Goal: Communication & Community: Connect with others

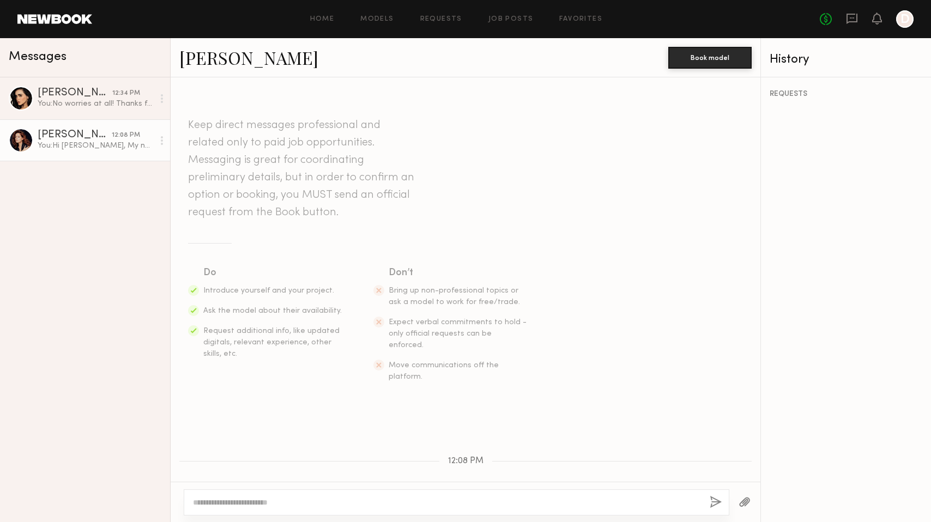
scroll to position [229, 0]
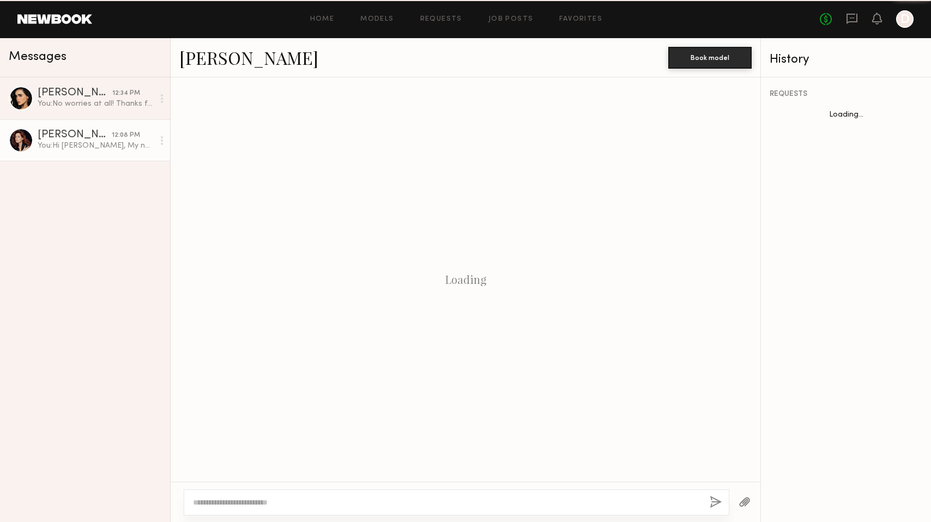
scroll to position [229, 0]
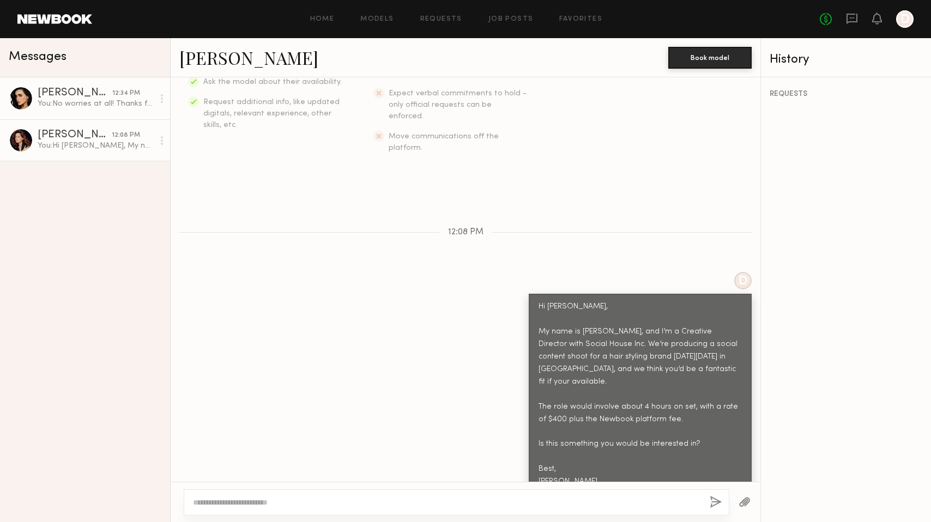
click at [97, 99] on div "You: No worries at all! Thanks for letting me know! 😊" at bounding box center [96, 104] width 116 height 10
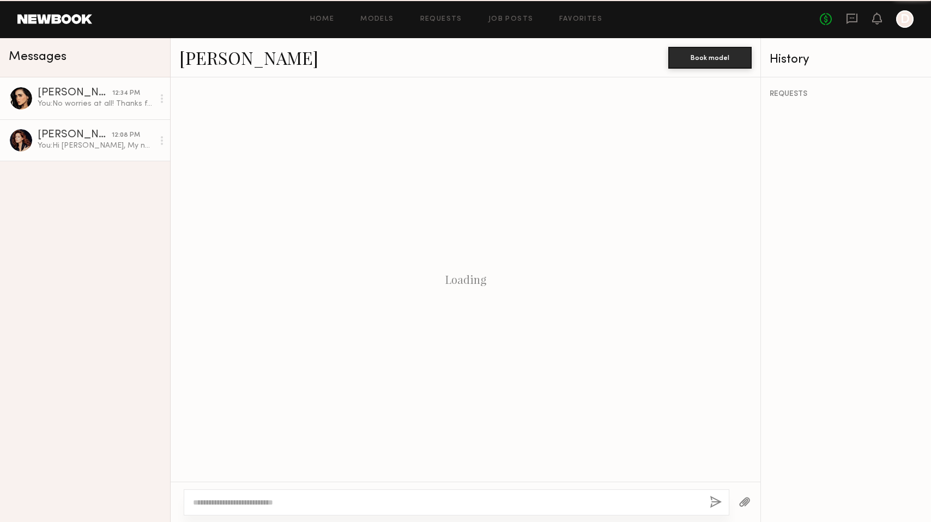
scroll to position [324, 0]
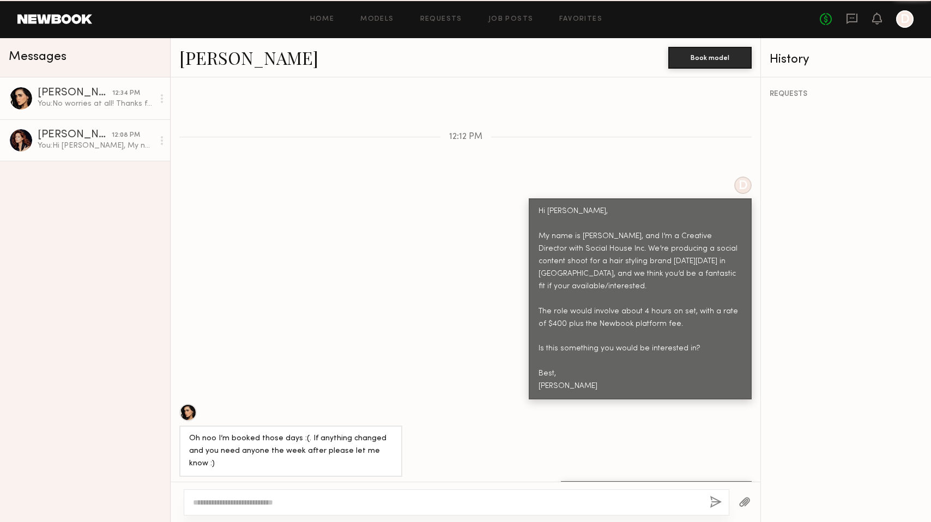
click at [95, 136] on div "[PERSON_NAME]" at bounding box center [75, 135] width 74 height 11
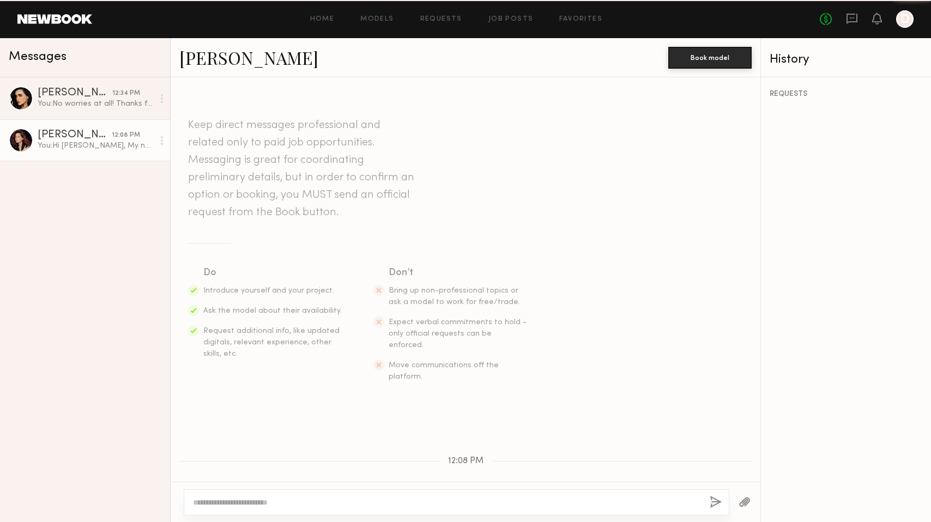
scroll to position [229, 0]
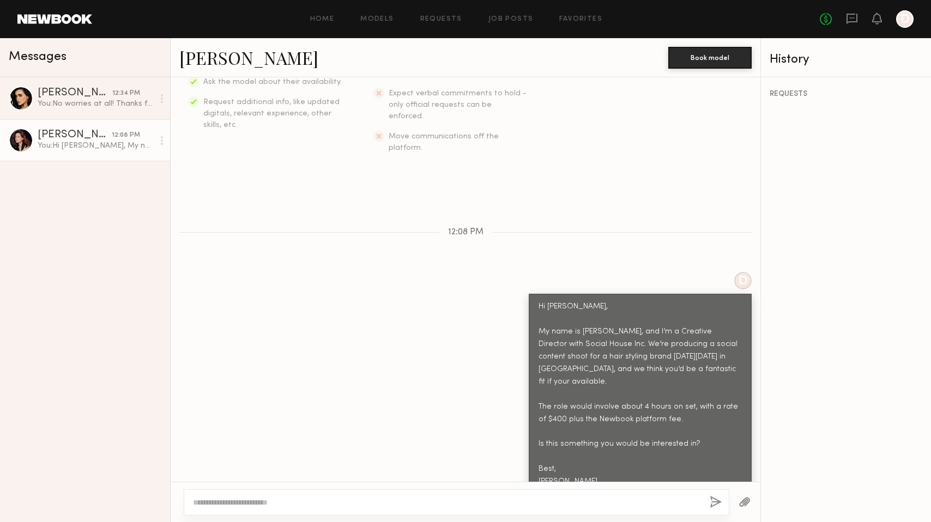
click at [38, 146] on div "You: Hi Abigail, My name is Dillon, and I’m a Creative Director with Social Hou…" at bounding box center [96, 146] width 116 height 10
click at [15, 142] on div at bounding box center [21, 140] width 25 height 25
click at [236, 48] on link "[PERSON_NAME]" at bounding box center [248, 57] width 139 height 23
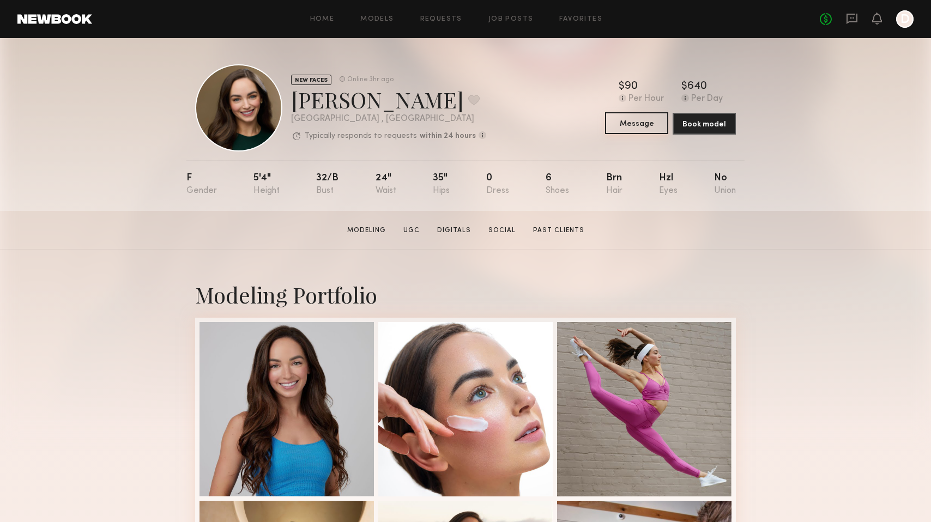
click at [627, 122] on button "Message" at bounding box center [636, 123] width 63 height 22
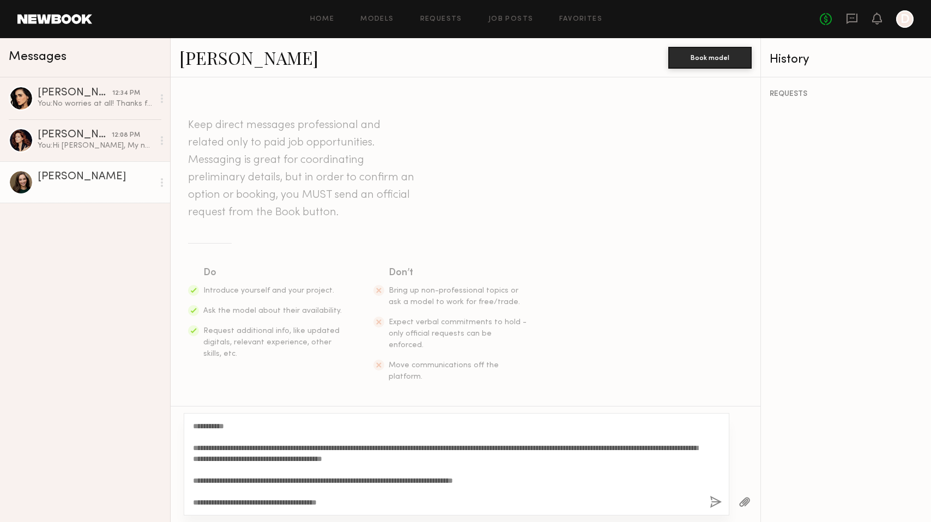
click at [227, 423] on textarea "**********" at bounding box center [447, 464] width 508 height 87
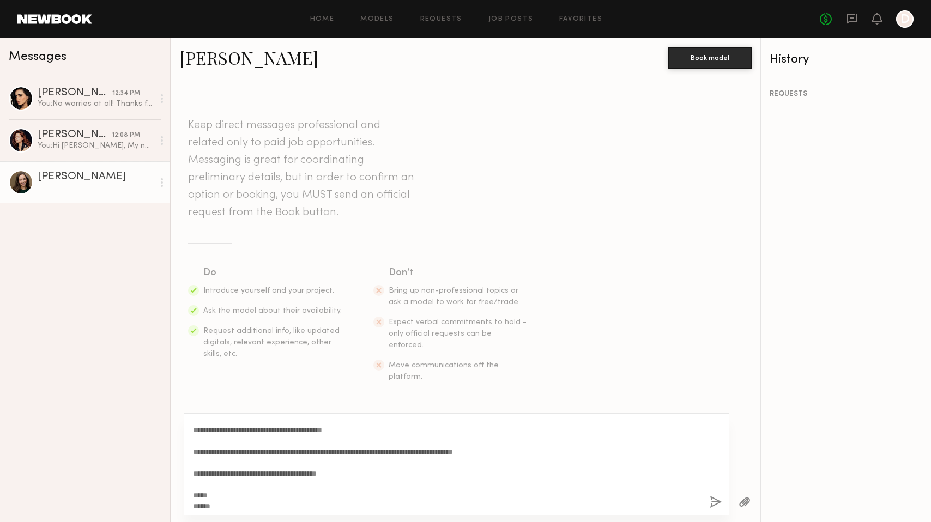
scroll to position [33, 0]
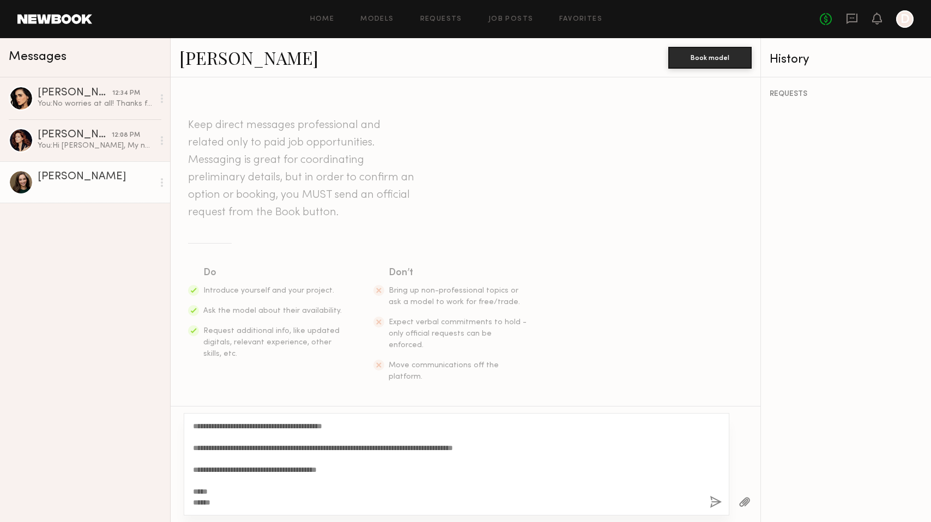
click at [529, 444] on textarea "**********" at bounding box center [447, 464] width 508 height 87
click at [356, 471] on textarea "**********" at bounding box center [447, 464] width 508 height 87
click at [259, 492] on textarea "**********" at bounding box center [447, 464] width 508 height 87
click at [352, 464] on textarea "**********" at bounding box center [447, 464] width 508 height 87
click at [352, 467] on textarea "**********" at bounding box center [447, 464] width 508 height 87
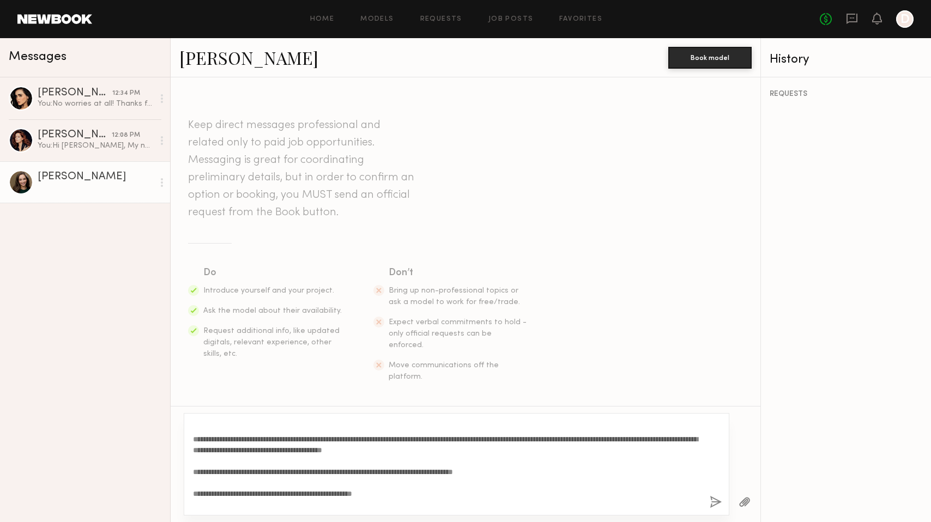
scroll to position [0, 0]
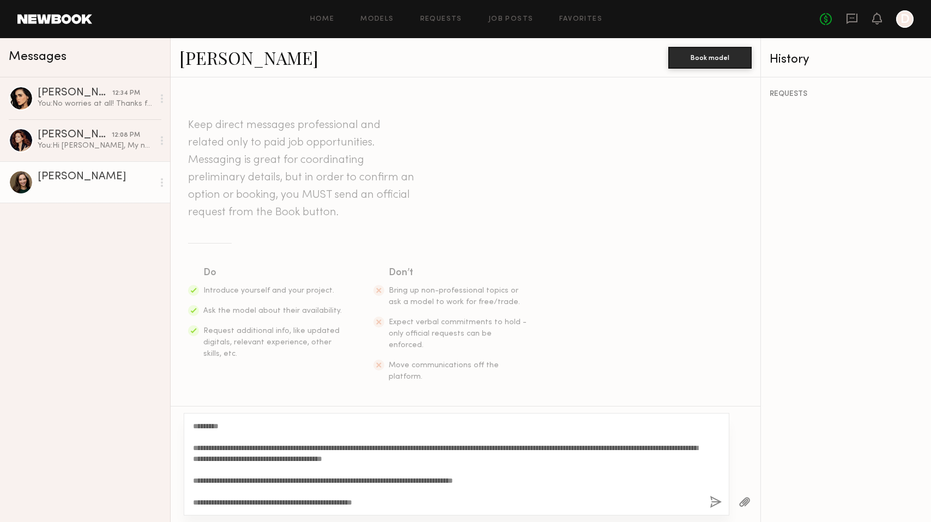
type textarea "**********"
click at [712, 504] on button "button" at bounding box center [716, 503] width 12 height 14
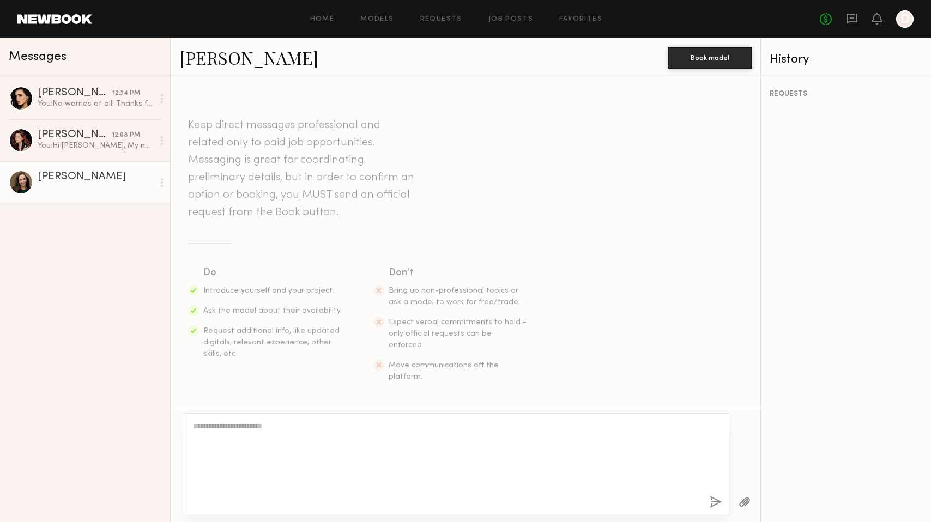
scroll to position [229, 0]
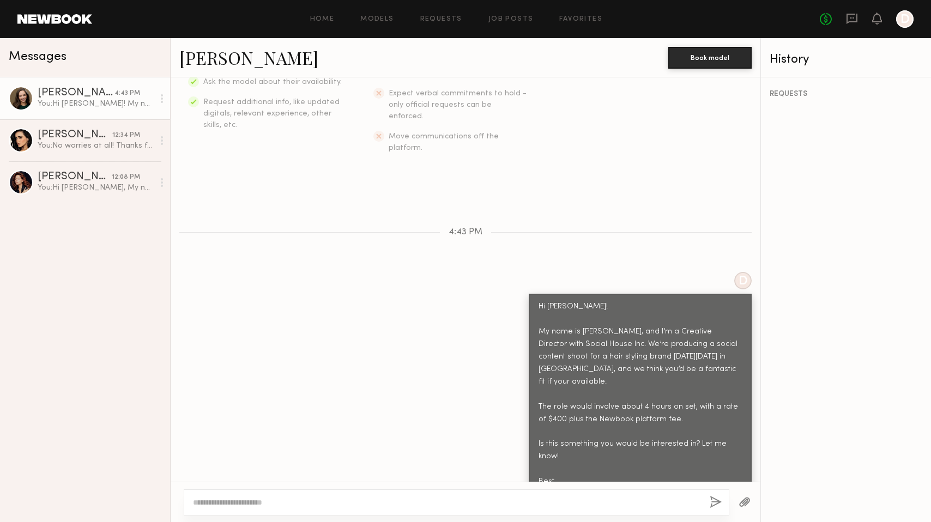
click at [48, 306] on div "Kayla M. 4:43 PM You: Hi Kayla! My name is Dillon, and I’m a Creative Director …" at bounding box center [85, 299] width 170 height 445
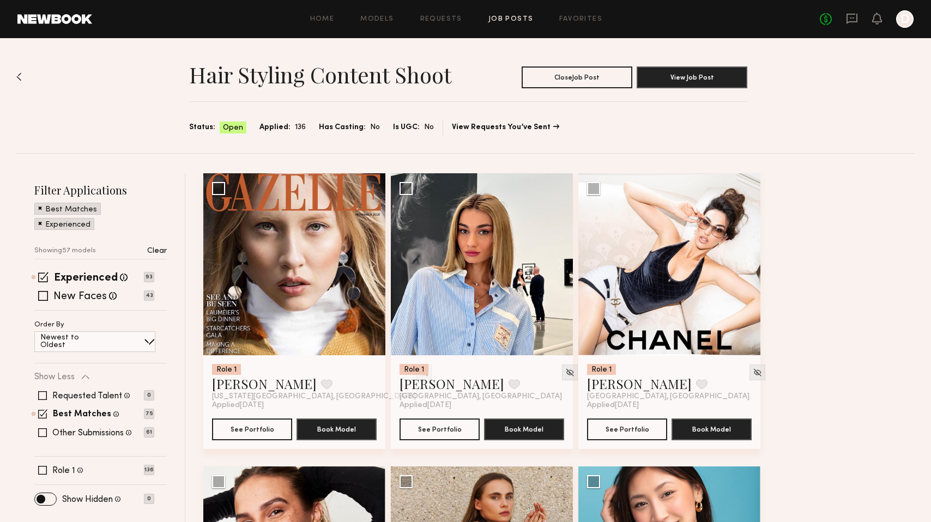
scroll to position [4371, 0]
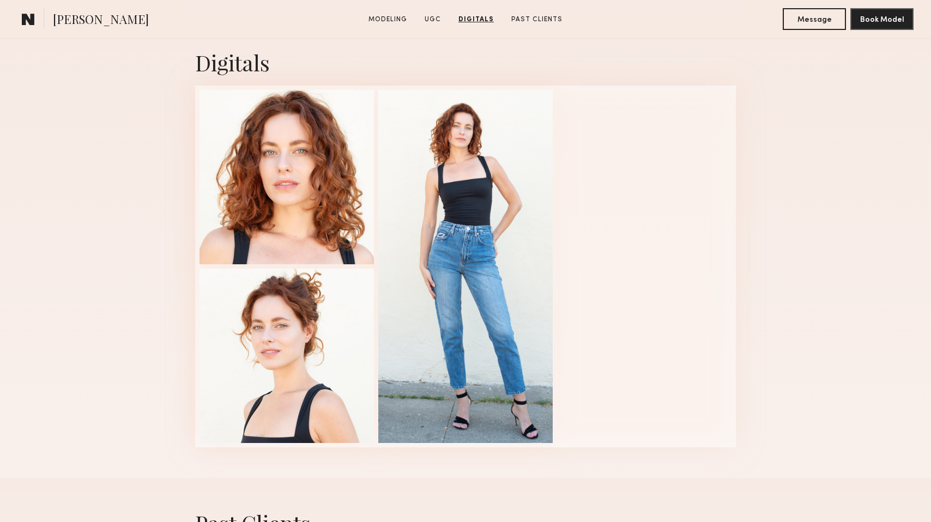
scroll to position [1716, 0]
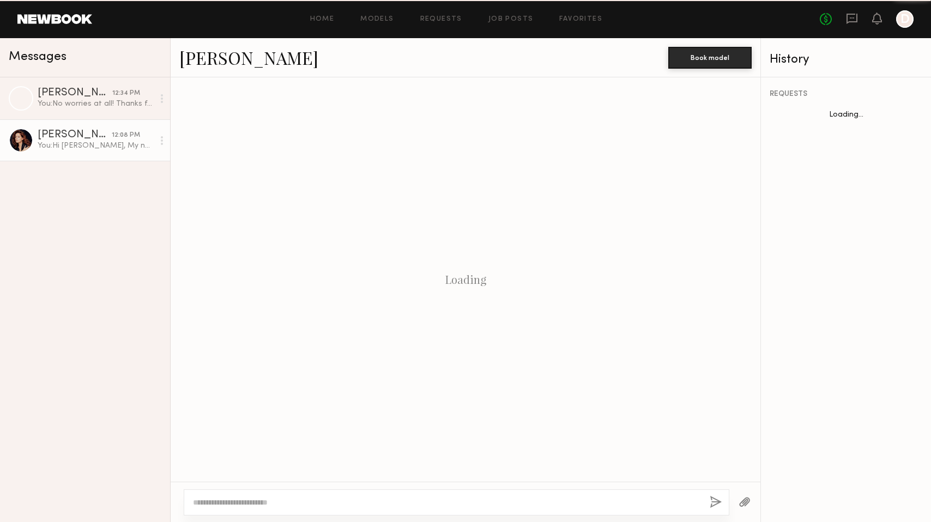
scroll to position [229, 0]
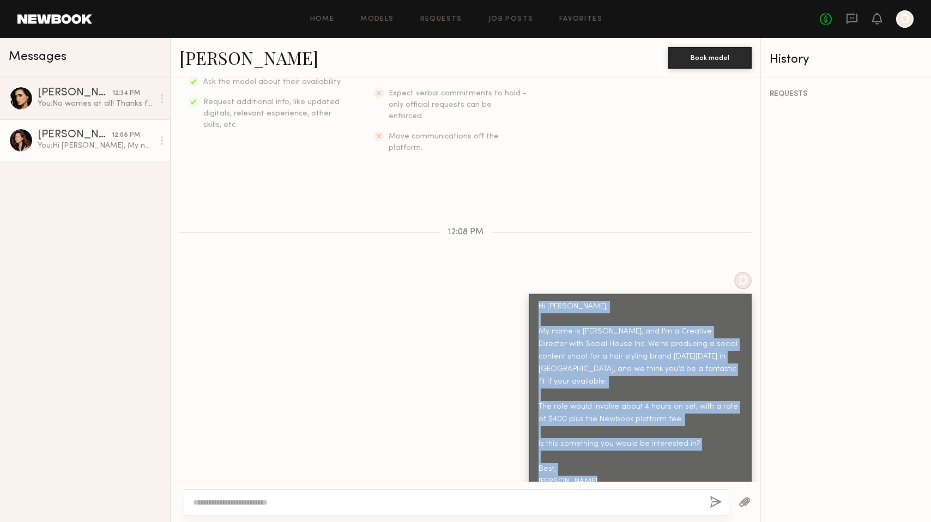
drag, startPoint x: 540, startPoint y: 285, endPoint x: 618, endPoint y: 517, distance: 245.1
click at [618, 517] on div "Keep direct messages professional and related only to paid job opportunities. M…" at bounding box center [466, 299] width 590 height 445
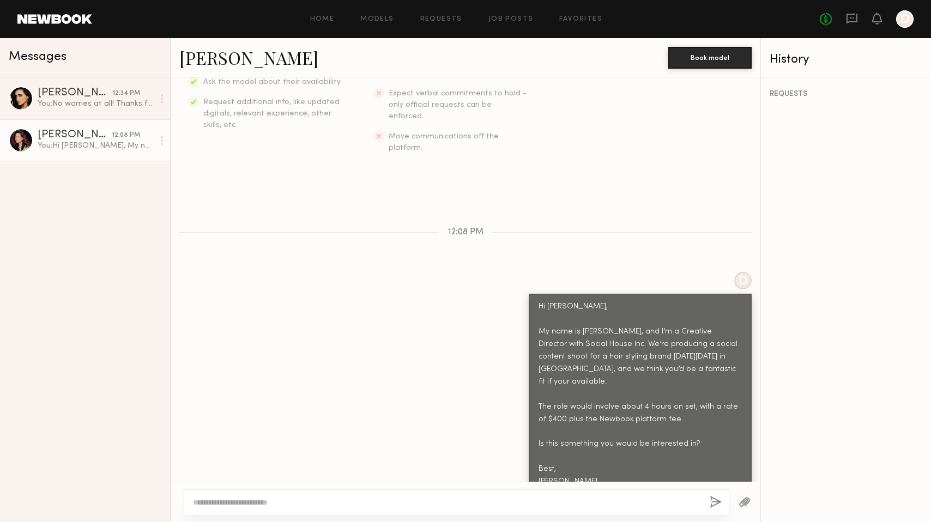
click at [583, 455] on div "Hi [PERSON_NAME], My name is [PERSON_NAME], and I’m a Creative Director with So…" at bounding box center [640, 395] width 203 height 188
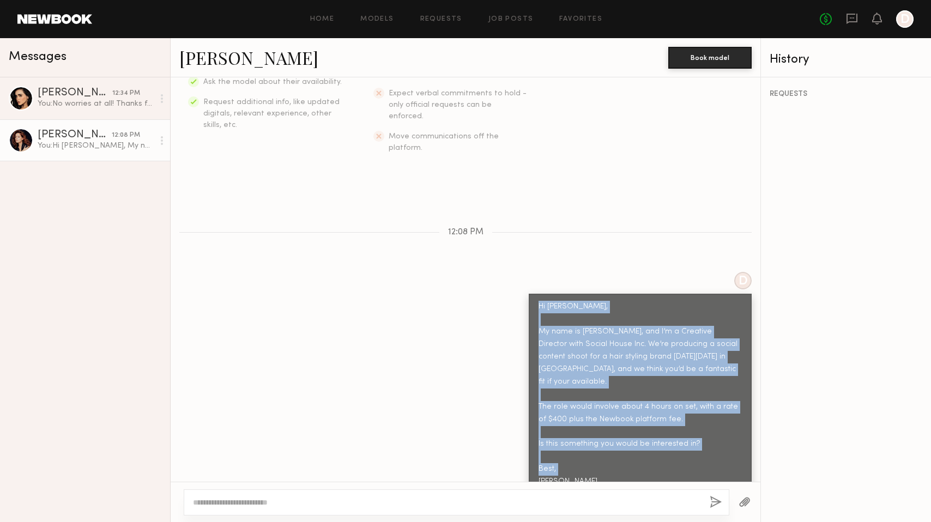
drag, startPoint x: 558, startPoint y: 462, endPoint x: 533, endPoint y: 277, distance: 186.6
click at [533, 294] on div "Hi [PERSON_NAME], My name is [PERSON_NAME], and I’m a Creative Director with So…" at bounding box center [640, 394] width 223 height 201
copy div "Hi [PERSON_NAME], My name is [PERSON_NAME], and I’m a Creative Director with So…"
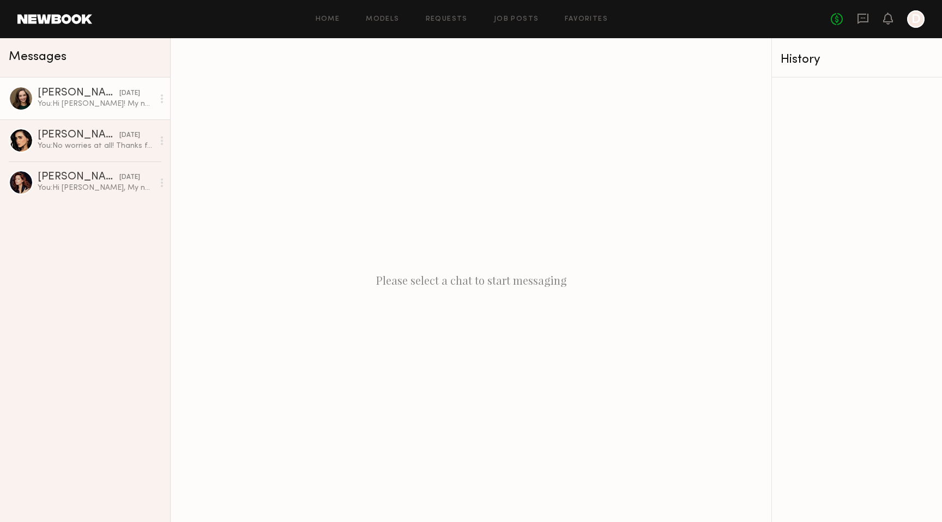
click at [100, 98] on div "[PERSON_NAME]" at bounding box center [79, 93] width 82 height 11
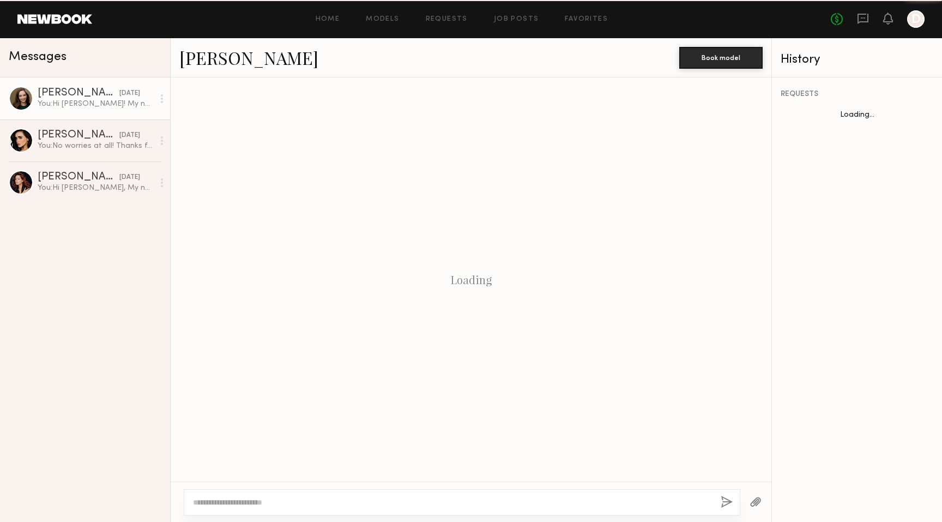
scroll to position [230, 0]
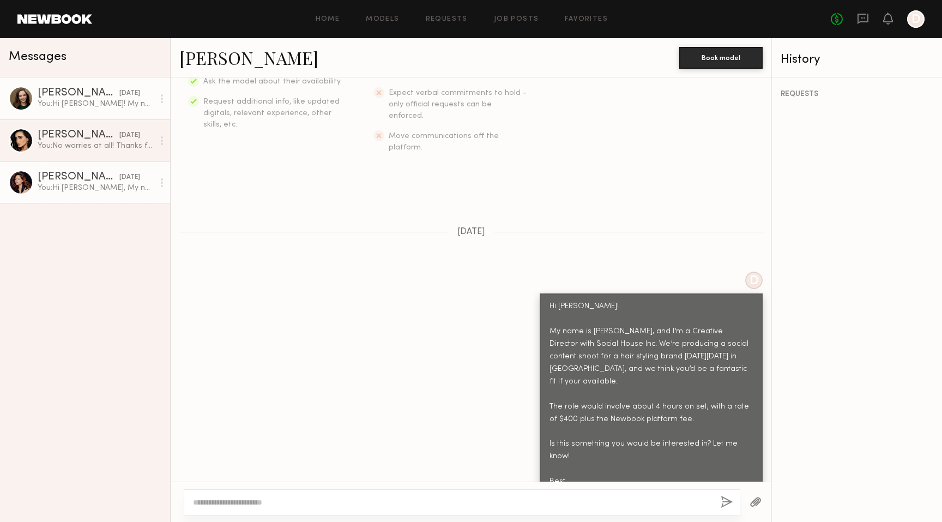
click at [101, 184] on div "You: Hi Abigail, My name is Dillon, and I’m a Creative Director with Social Hou…" at bounding box center [96, 188] width 116 height 10
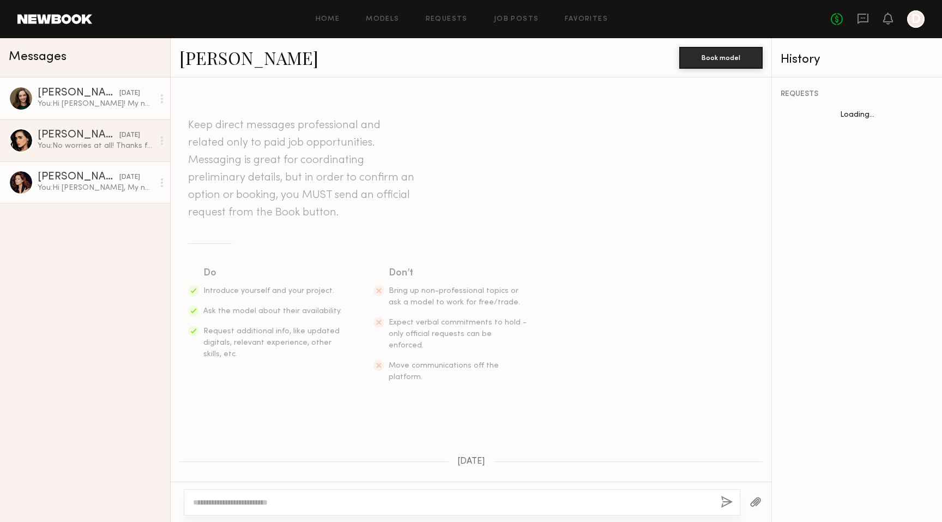
scroll to position [230, 0]
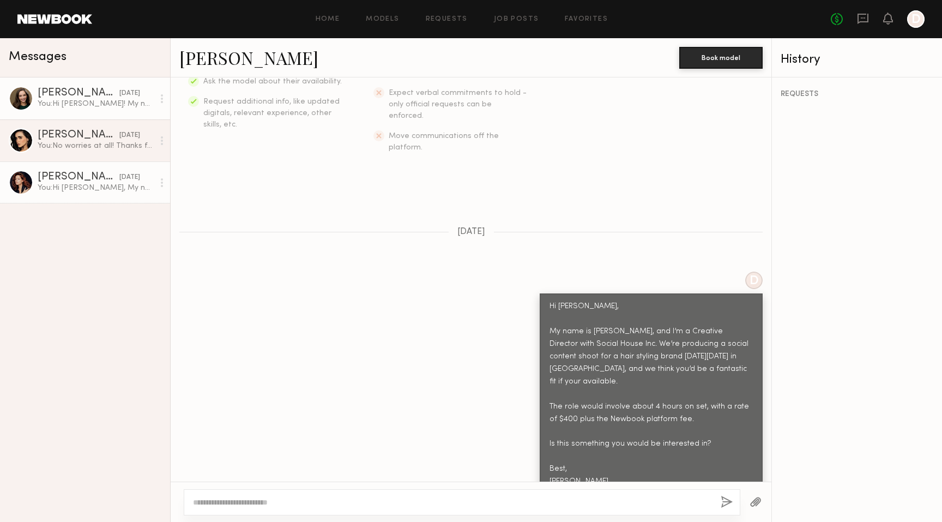
click at [127, 93] on div "[DATE]" at bounding box center [129, 93] width 21 height 10
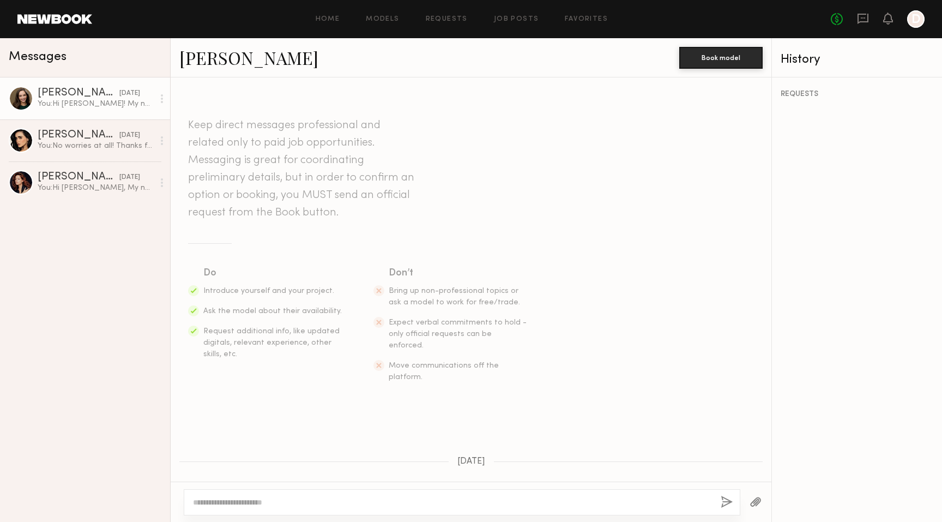
click at [59, 89] on div "[PERSON_NAME]" at bounding box center [79, 93] width 82 height 11
click at [5, 99] on link "Kayla M. yesterday You: Hi Kayla! My name is Dillon, and I’m a Creative Directo…" at bounding box center [85, 98] width 170 height 42
click at [16, 98] on div at bounding box center [21, 98] width 25 height 25
click at [22, 98] on div at bounding box center [21, 98] width 25 height 25
click at [81, 88] on div "[PERSON_NAME]" at bounding box center [79, 93] width 82 height 11
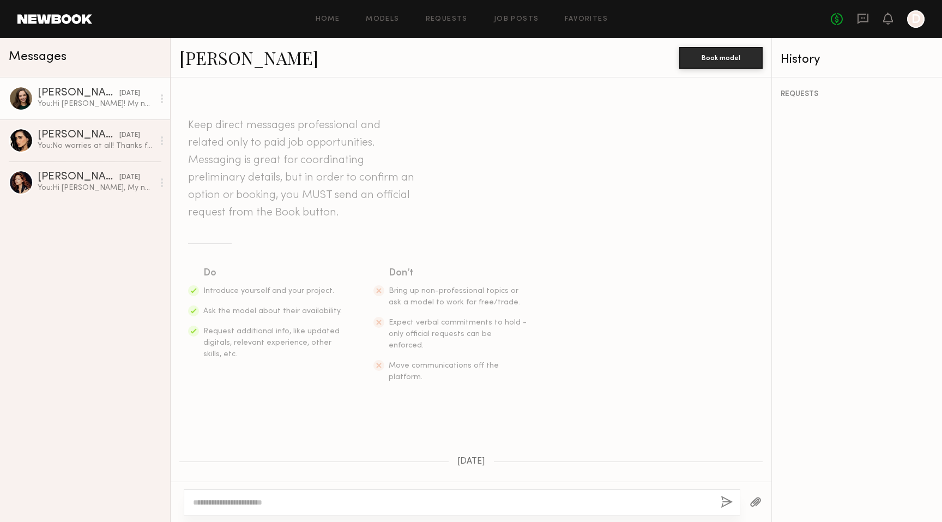
click at [213, 63] on link "[PERSON_NAME]" at bounding box center [248, 57] width 139 height 23
click at [118, 110] on link "Kayla M. yesterday You: Hi Kayla! My name is Dillon, and I’m a Creative Directo…" at bounding box center [85, 98] width 170 height 42
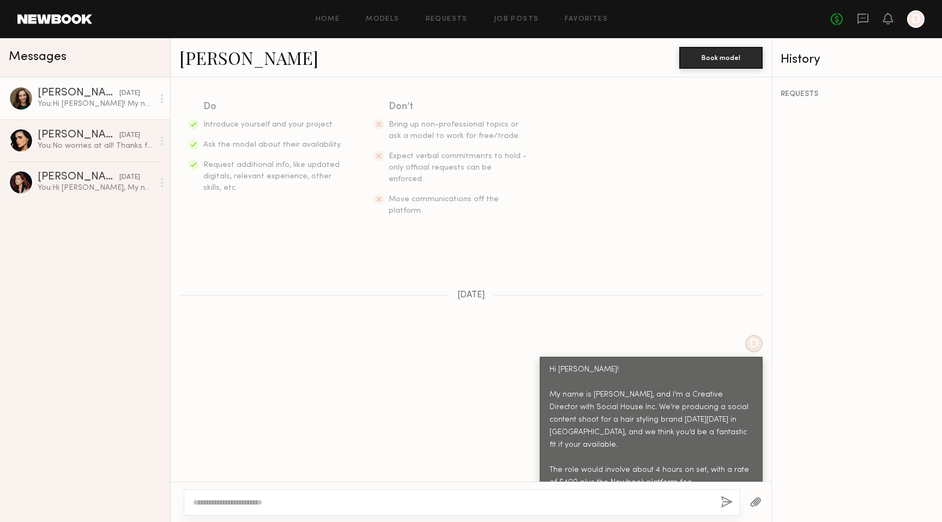
scroll to position [230, 0]
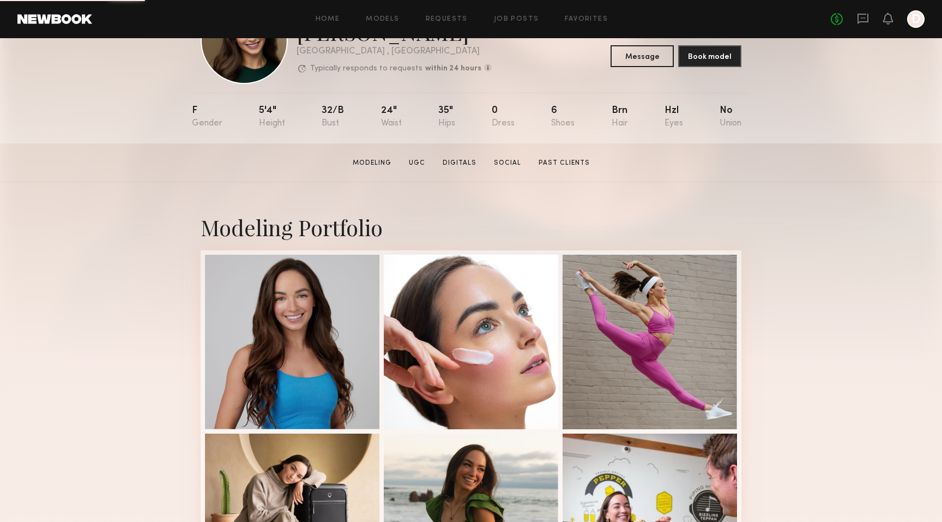
scroll to position [65, 0]
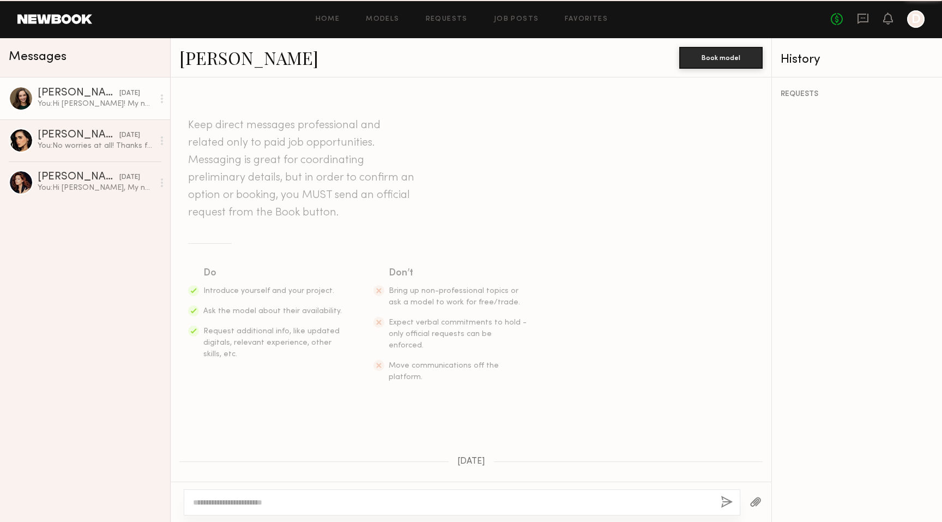
scroll to position [230, 0]
